Goal: Task Accomplishment & Management: Manage account settings

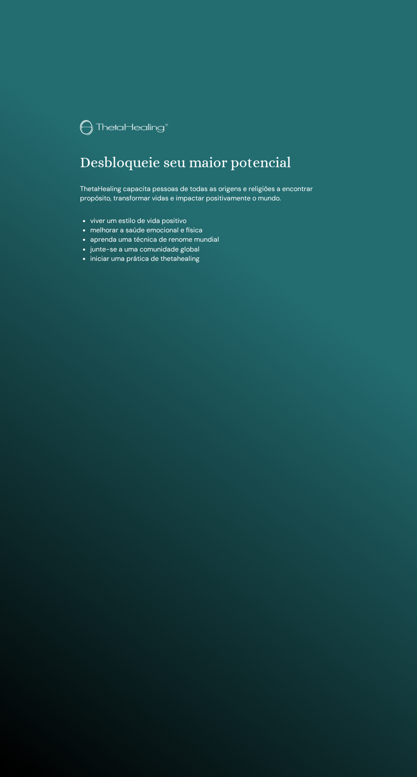
scroll to position [720, 0]
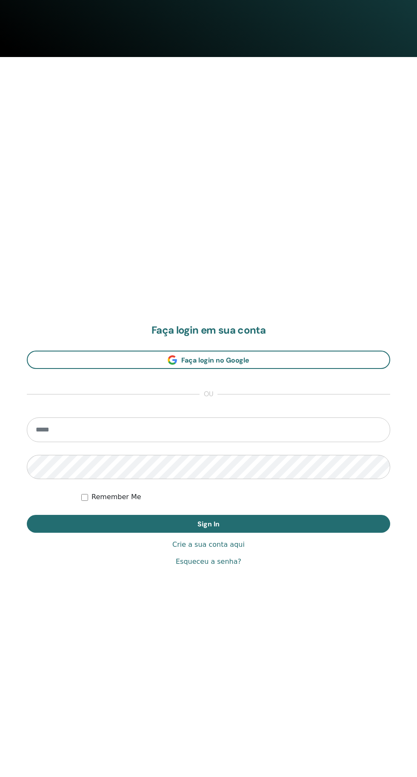
click at [185, 429] on input "email" at bounding box center [208, 430] width 363 height 25
type input "**********"
click at [27, 515] on button "Sign In" at bounding box center [208, 524] width 363 height 18
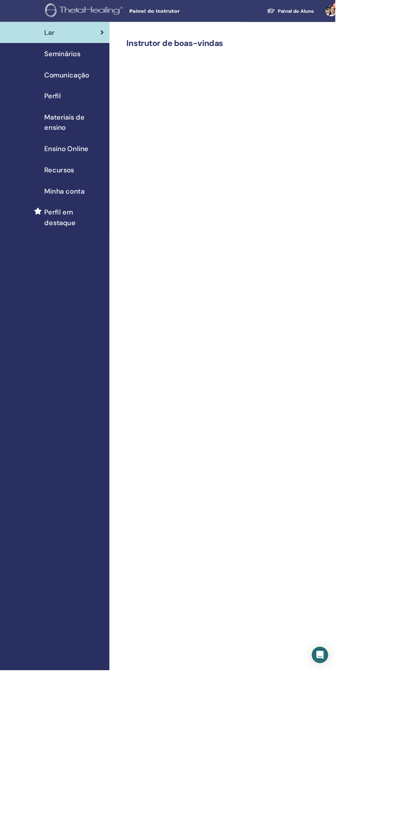
click at [92, 72] on span "Seminários" at bounding box center [77, 66] width 45 height 13
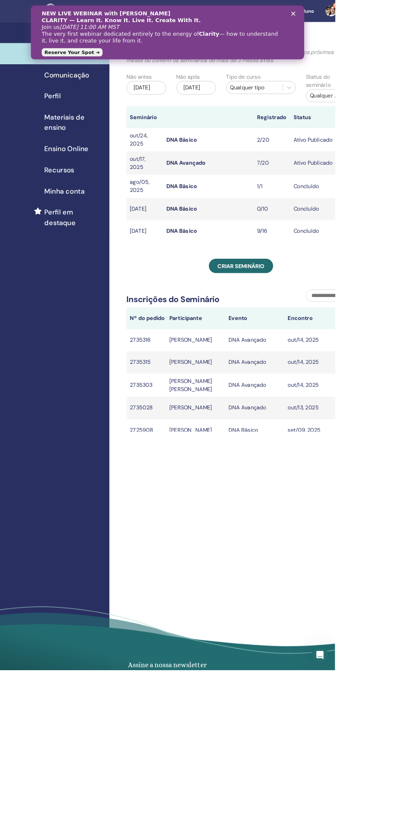
click at [314, 326] on link "Criar seminário" at bounding box center [300, 331] width 80 height 18
click at [240, 199] on link "DNA Avançado" at bounding box center [231, 202] width 49 height 9
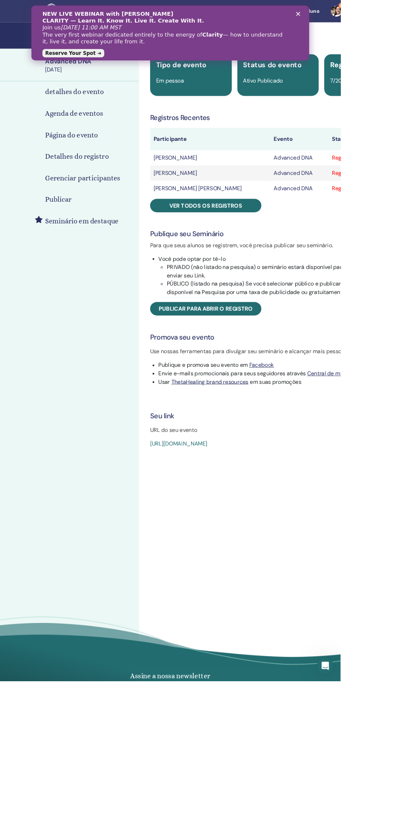
click at [274, 248] on span "Ver todos os registros" at bounding box center [251, 251] width 89 height 9
